Goal: Task Accomplishment & Management: Use online tool/utility

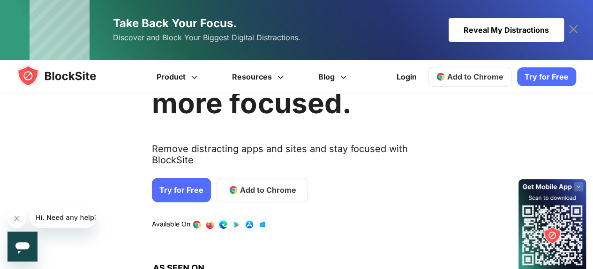
click at [271, 194] on div "Avoid distractions. Be more focused. Remove distracting apps and sites and stay…" at bounding box center [301, 165] width 299 height 263
click at [269, 185] on span "Add to Chrome" at bounding box center [268, 190] width 56 height 11
